Goal: Check status: Check status

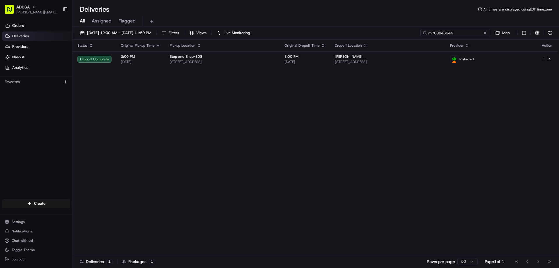
drag, startPoint x: 475, startPoint y: 33, endPoint x: 433, endPoint y: 36, distance: 42.0
click at [421, 36] on input "m708846644" at bounding box center [456, 33] width 70 height 8
click at [421, 31] on input "m708846644" at bounding box center [456, 33] width 70 height 8
drag, startPoint x: 429, startPoint y: 31, endPoint x: 405, endPoint y: 31, distance: 24.5
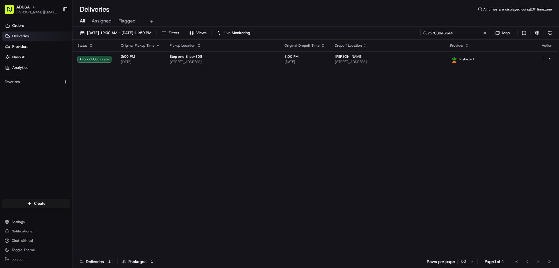
click at [405, 31] on div "[DATE] 12:00 AM - [DATE] 11:59 PM Filters Views Live Monitoring m708846644 Map" at bounding box center [316, 34] width 486 height 11
paste input "10287390"
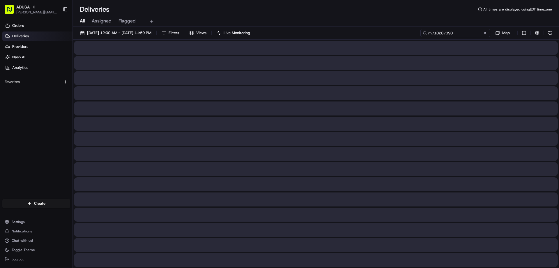
type input "m710287390"
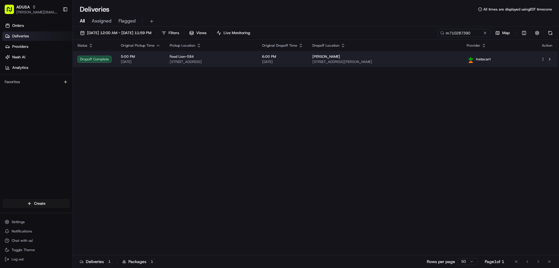
click at [112, 62] on td "Dropoff Complete" at bounding box center [94, 59] width 43 height 16
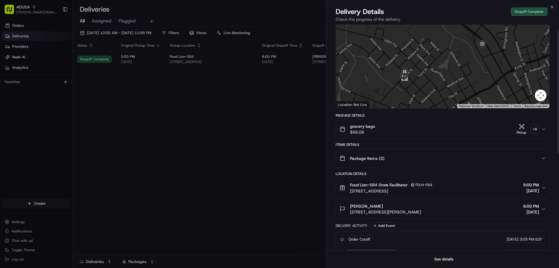
scroll to position [6, 0]
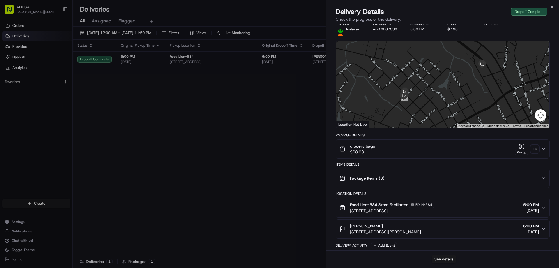
click at [421, 154] on div "grocery bags $68.08 Pickup + 6" at bounding box center [441, 149] width 202 height 12
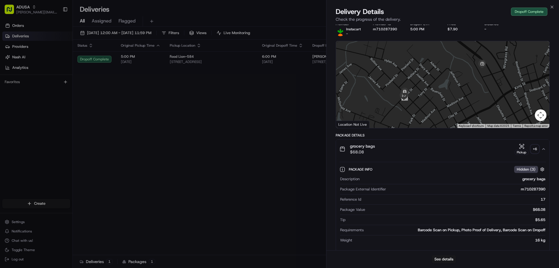
scroll to position [36, 0]
